Goal: Use online tool/utility: Utilize a website feature to perform a specific function

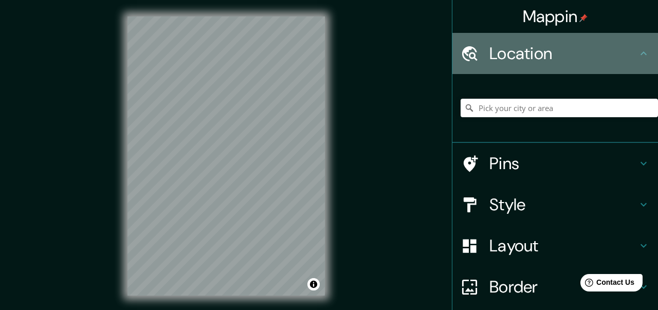
click at [646, 53] on icon at bounding box center [644, 53] width 12 height 12
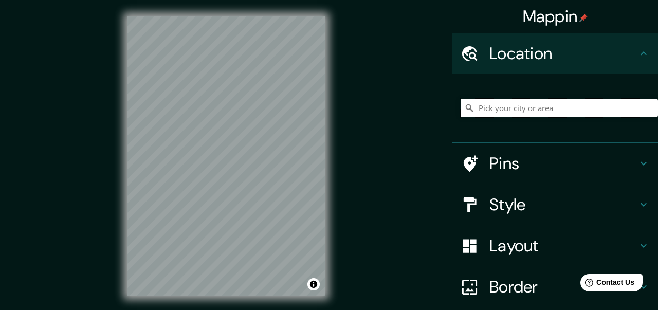
click at [576, 110] on input "Pick your city or area" at bounding box center [560, 108] width 198 height 19
type input "[GEOGRAPHIC_DATA], [US_STATE], [GEOGRAPHIC_DATA]"
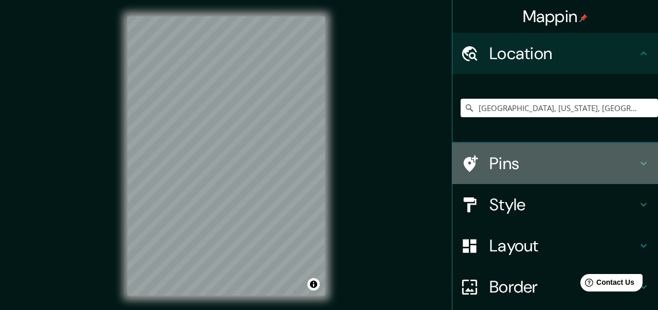
click at [644, 164] on icon at bounding box center [644, 163] width 12 height 12
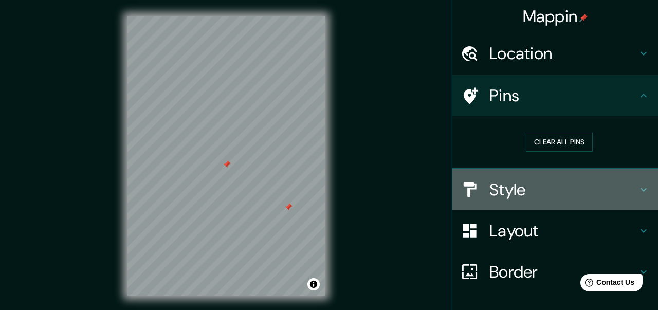
click at [519, 193] on h4 "Style" at bounding box center [564, 190] width 148 height 21
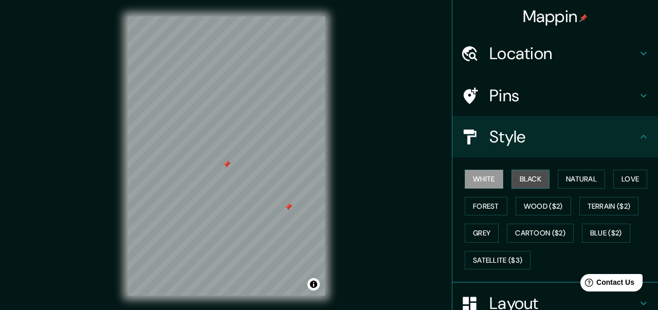
click at [526, 184] on button "Black" at bounding box center [531, 179] width 39 height 19
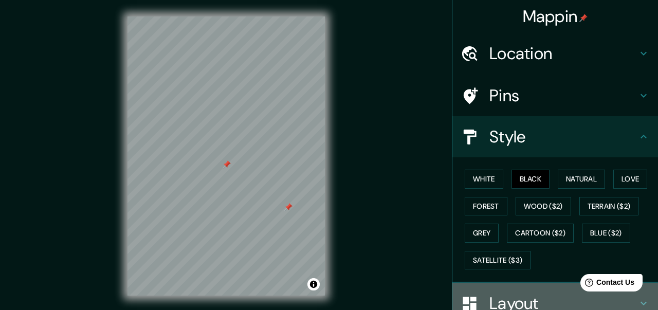
click at [524, 296] on h4 "Layout" at bounding box center [564, 303] width 148 height 21
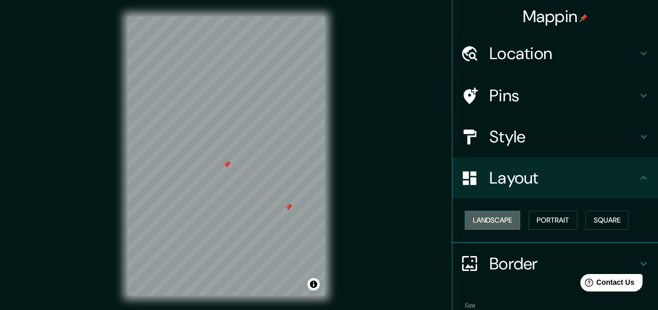
click at [503, 218] on button "Landscape" at bounding box center [493, 220] width 56 height 19
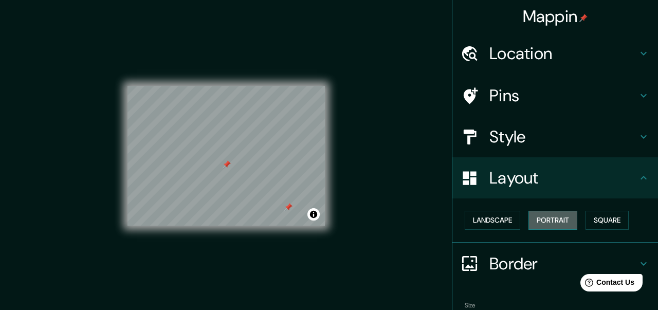
click at [555, 219] on button "Portrait" at bounding box center [553, 220] width 49 height 19
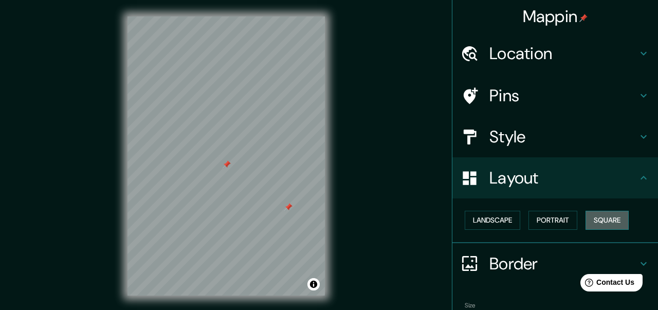
click at [615, 222] on button "Square" at bounding box center [607, 220] width 43 height 19
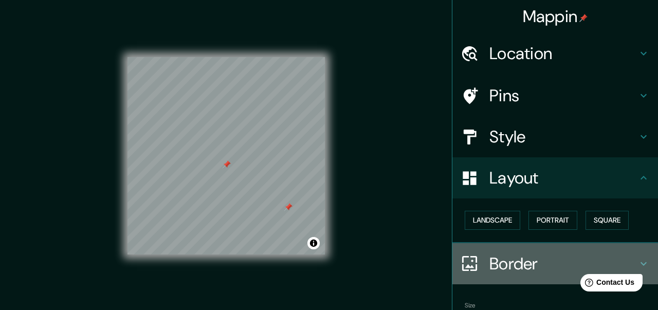
click at [518, 262] on h4 "Border" at bounding box center [564, 264] width 148 height 21
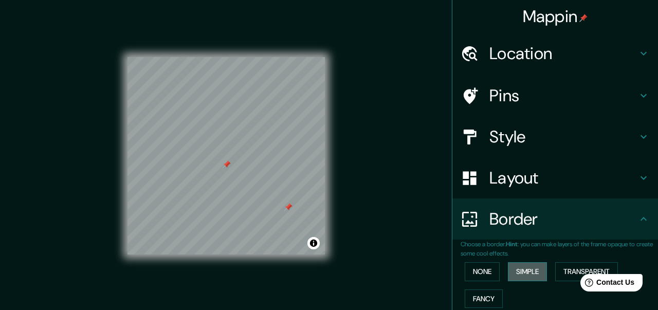
click at [538, 272] on button "Simple" at bounding box center [527, 271] width 39 height 19
